Goal: Task Accomplishment & Management: Use online tool/utility

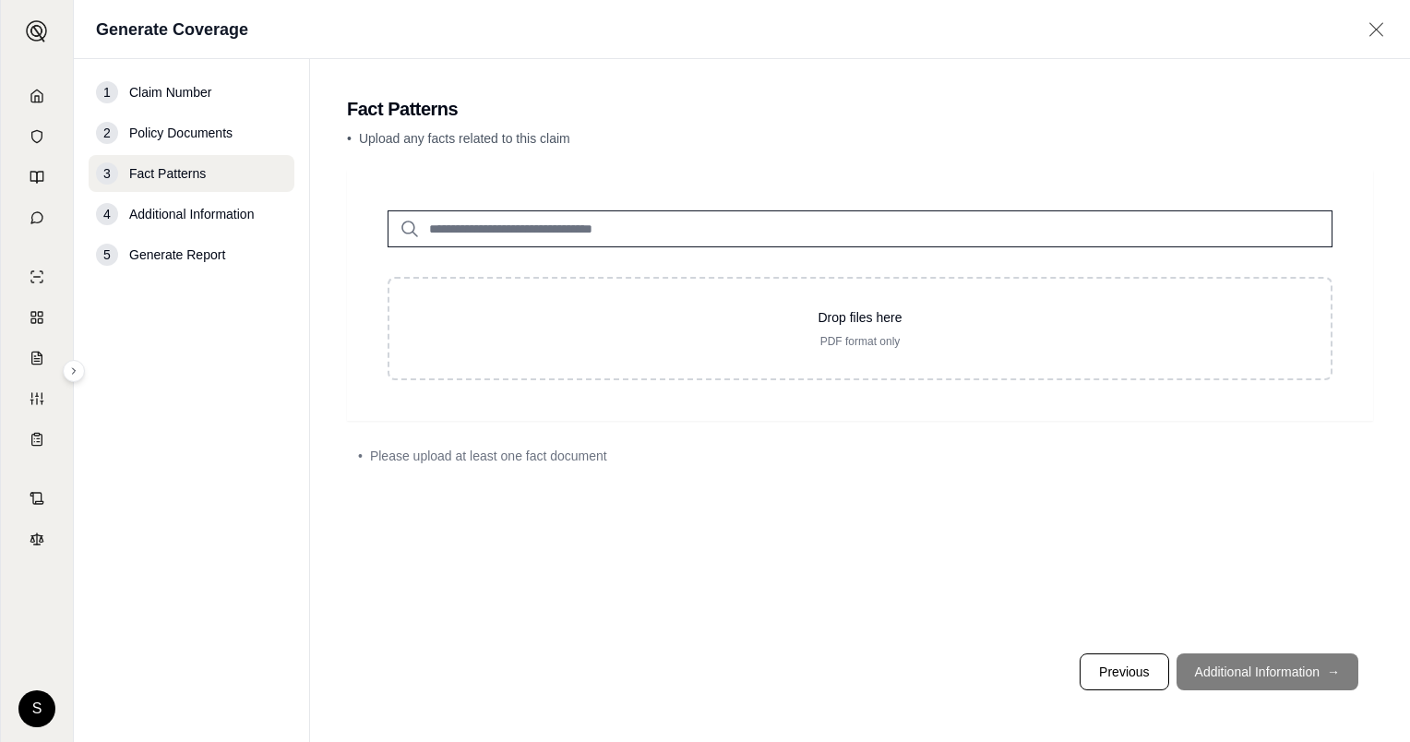
click at [162, 137] on span "Policy Documents" at bounding box center [180, 133] width 103 height 18
click at [145, 92] on span "Claim Number" at bounding box center [170, 92] width 82 height 18
click at [37, 99] on icon at bounding box center [37, 96] width 15 height 15
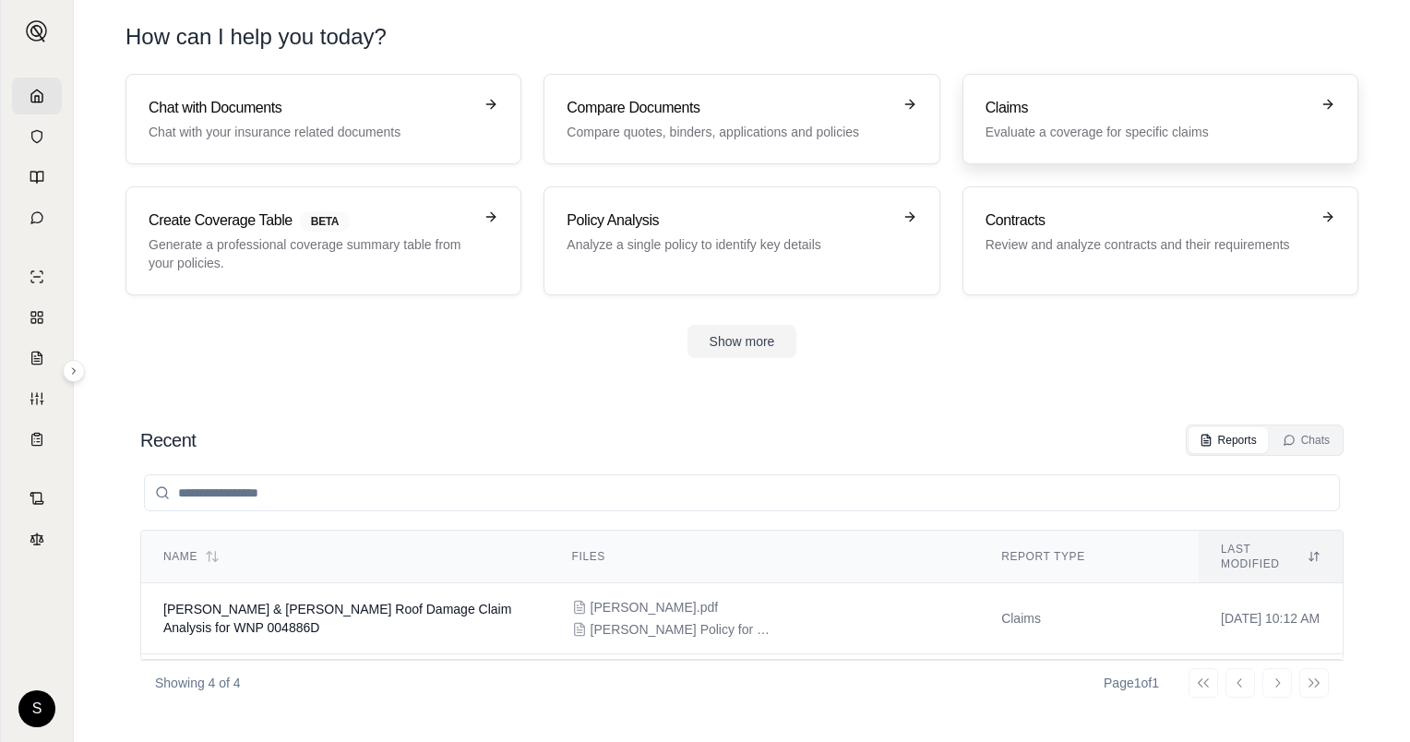
click at [1015, 116] on h3 "Claims" at bounding box center [1147, 108] width 324 height 22
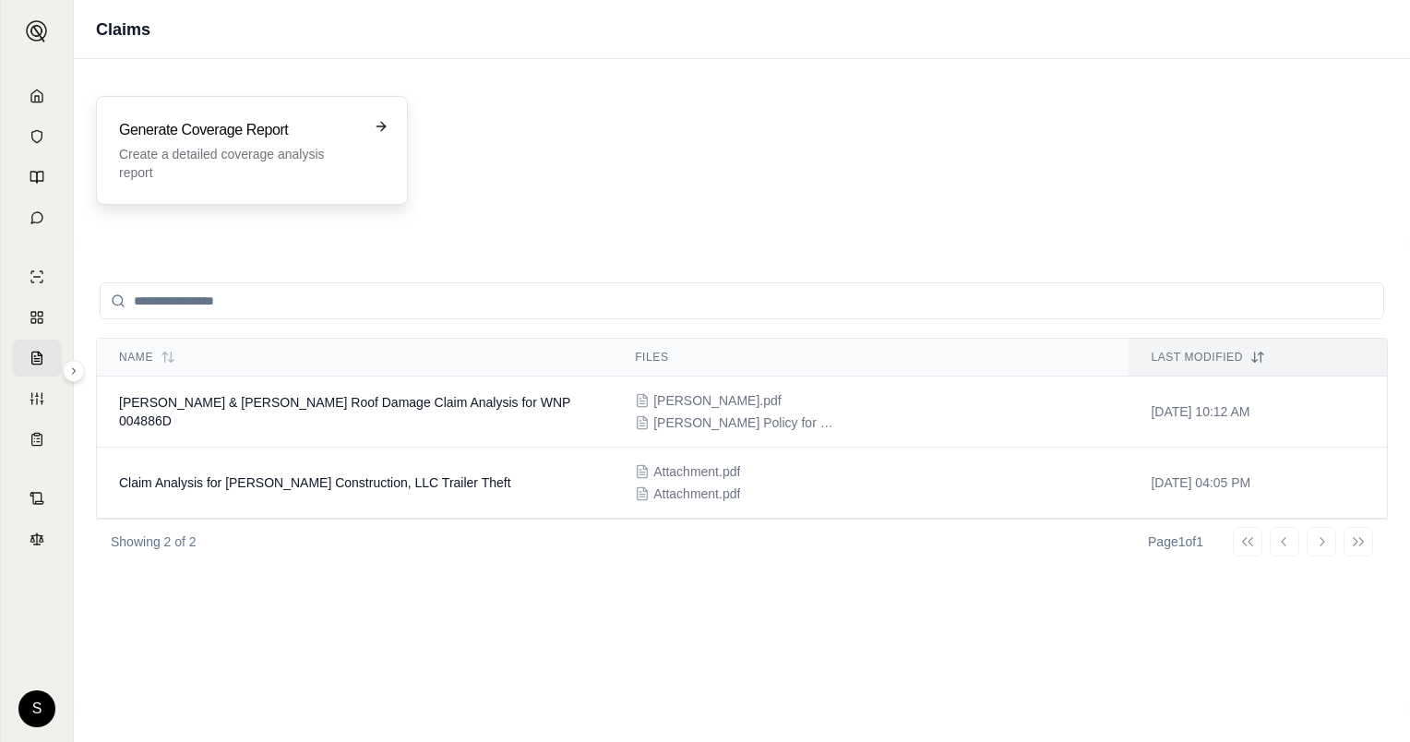
click at [234, 154] on p "Create a detailed coverage analysis report" at bounding box center [239, 163] width 240 height 37
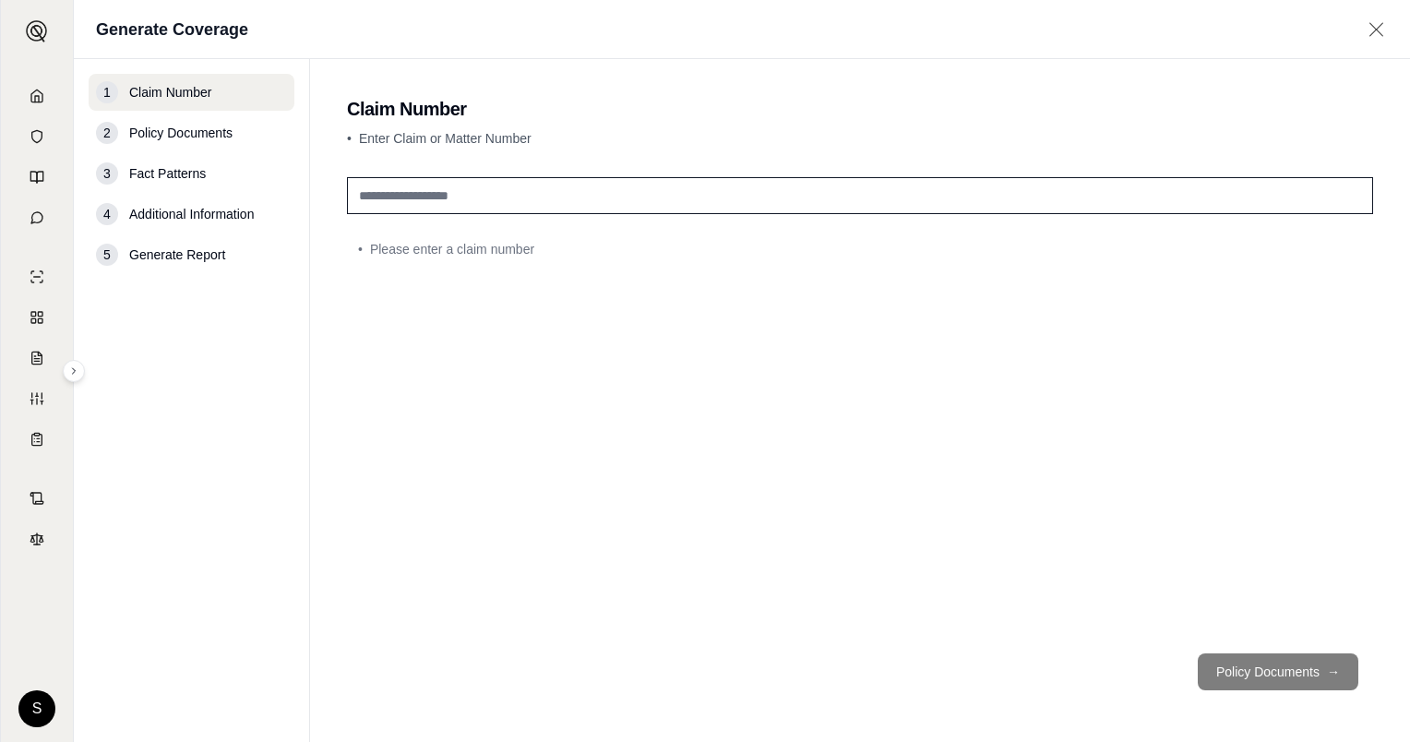
click at [494, 187] on input "text" at bounding box center [860, 195] width 1026 height 37
type input "*"
type input "**********"
click at [1292, 669] on button "Policy Documents →" at bounding box center [1277, 671] width 161 height 37
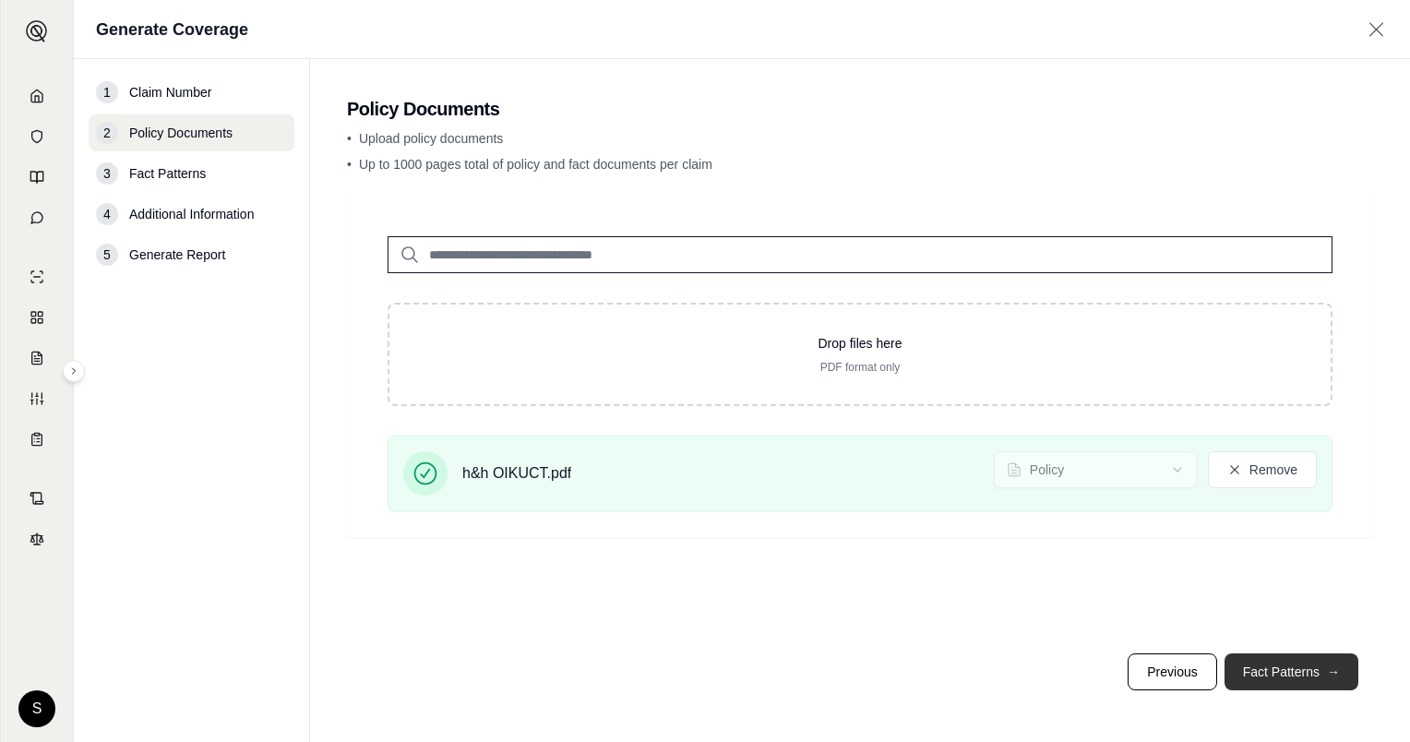
click at [1267, 672] on button "Fact Patterns →" at bounding box center [1291, 671] width 134 height 37
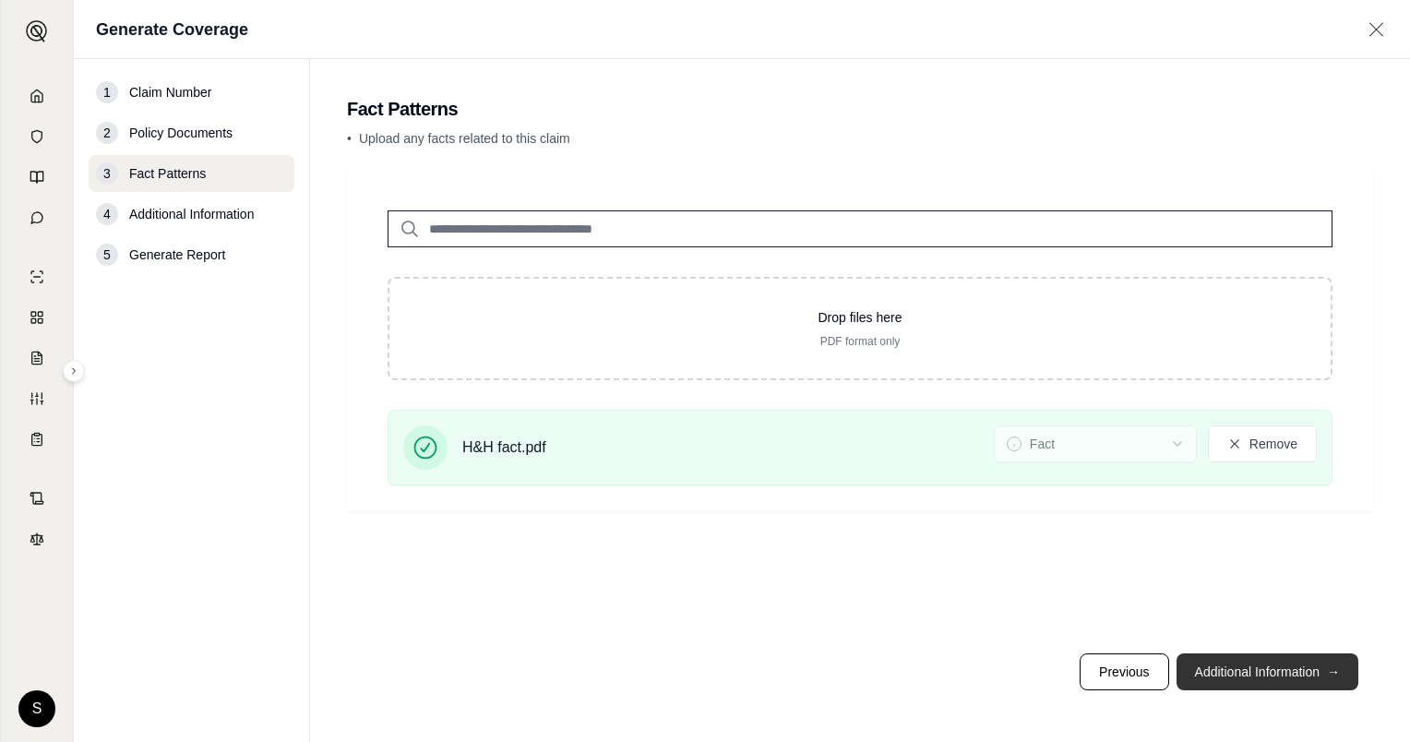
click at [1295, 661] on button "Additional Information →" at bounding box center [1267, 671] width 182 height 37
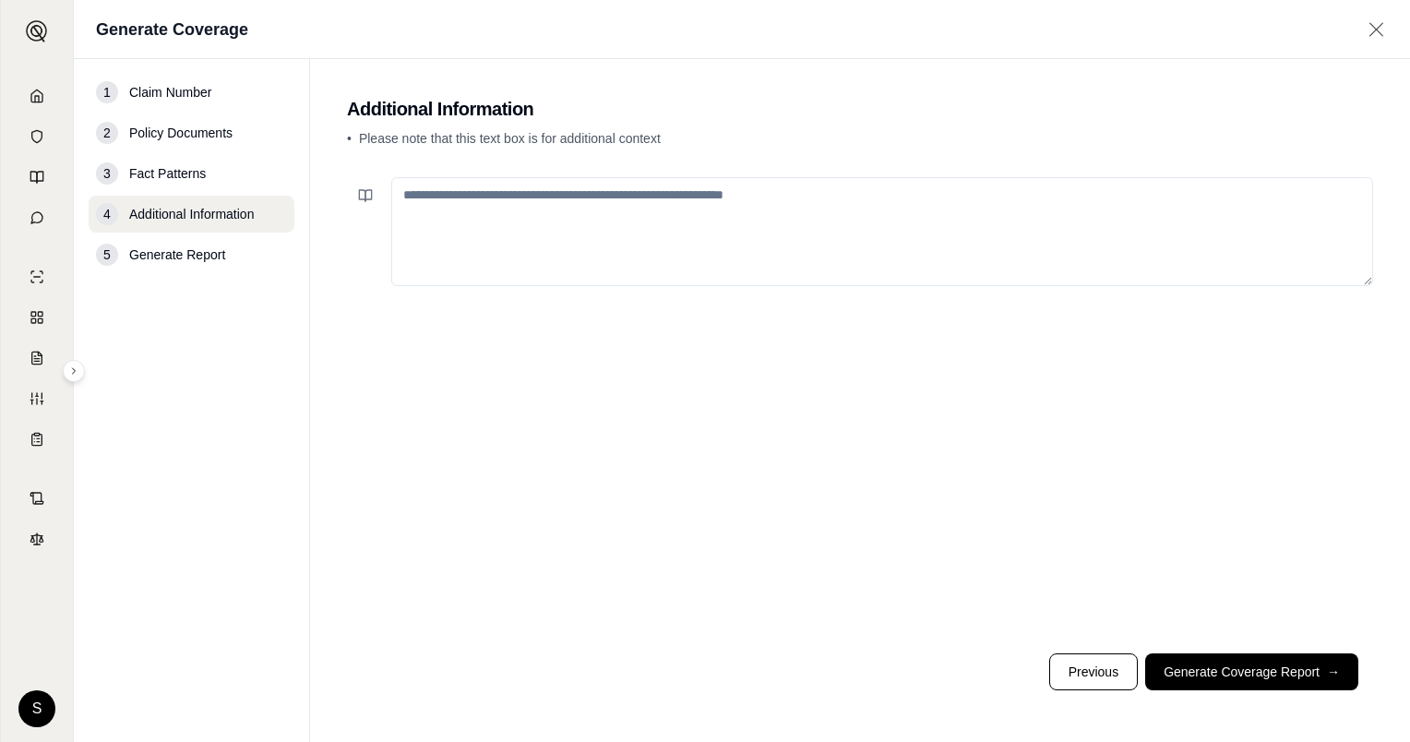
click at [658, 258] on textarea at bounding box center [882, 231] width 982 height 109
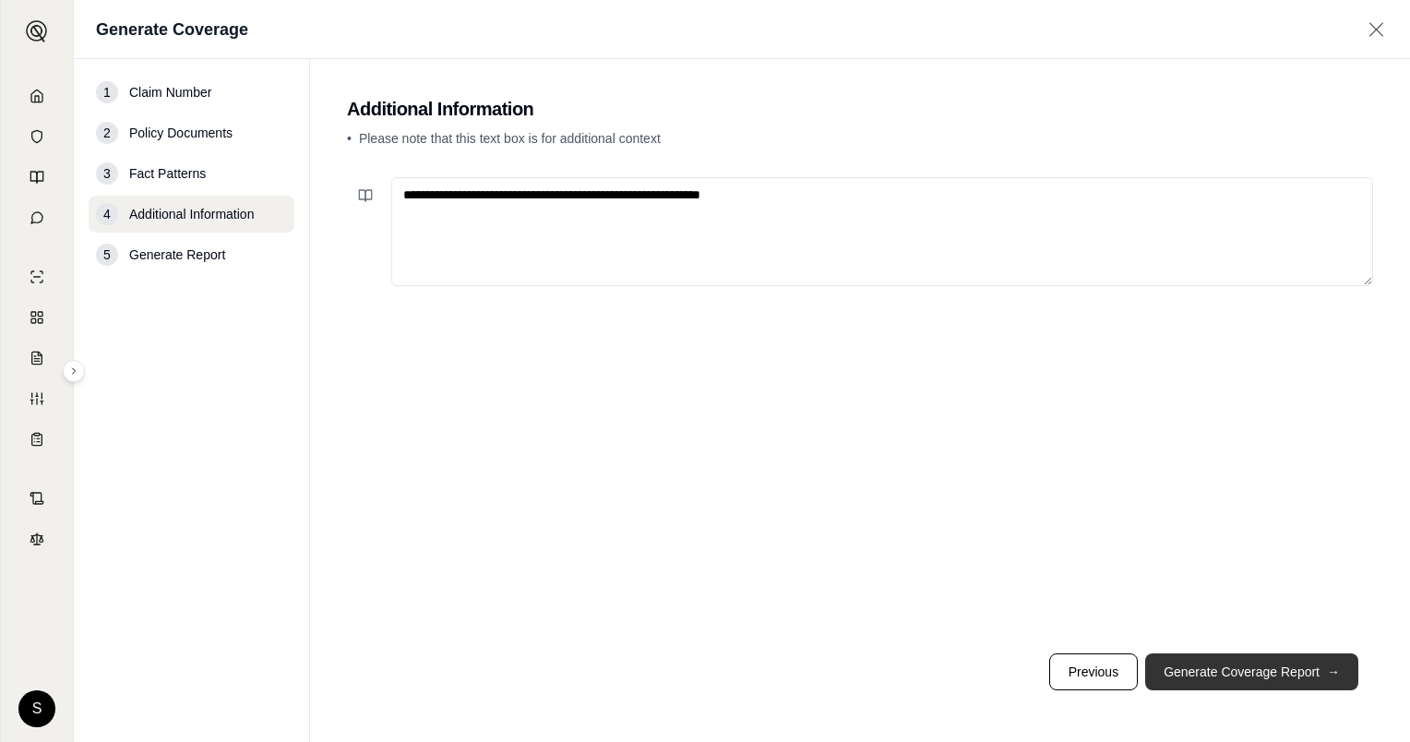
type textarea "**********"
click at [1260, 674] on button "Generate Coverage Report →" at bounding box center [1251, 671] width 213 height 37
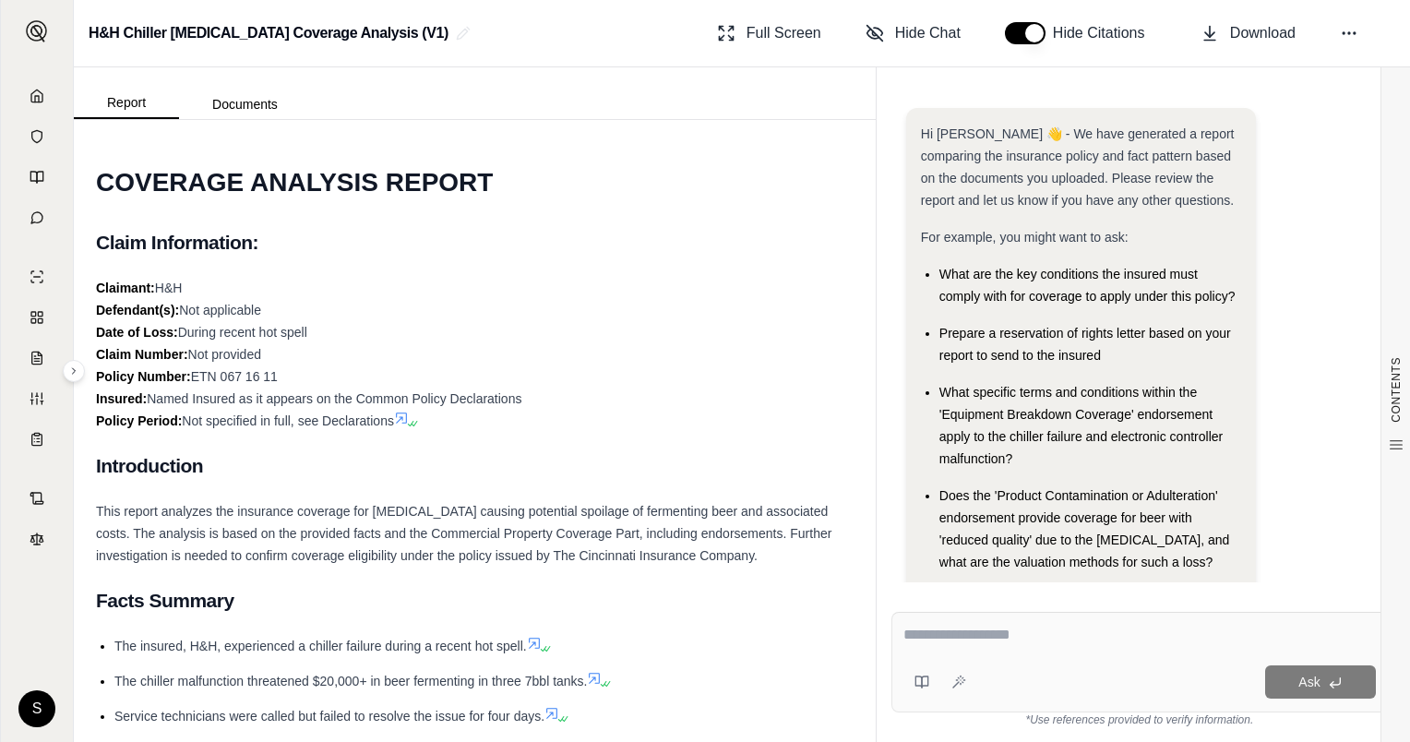
scroll to position [48, 0]
